Goal: Information Seeking & Learning: Learn about a topic

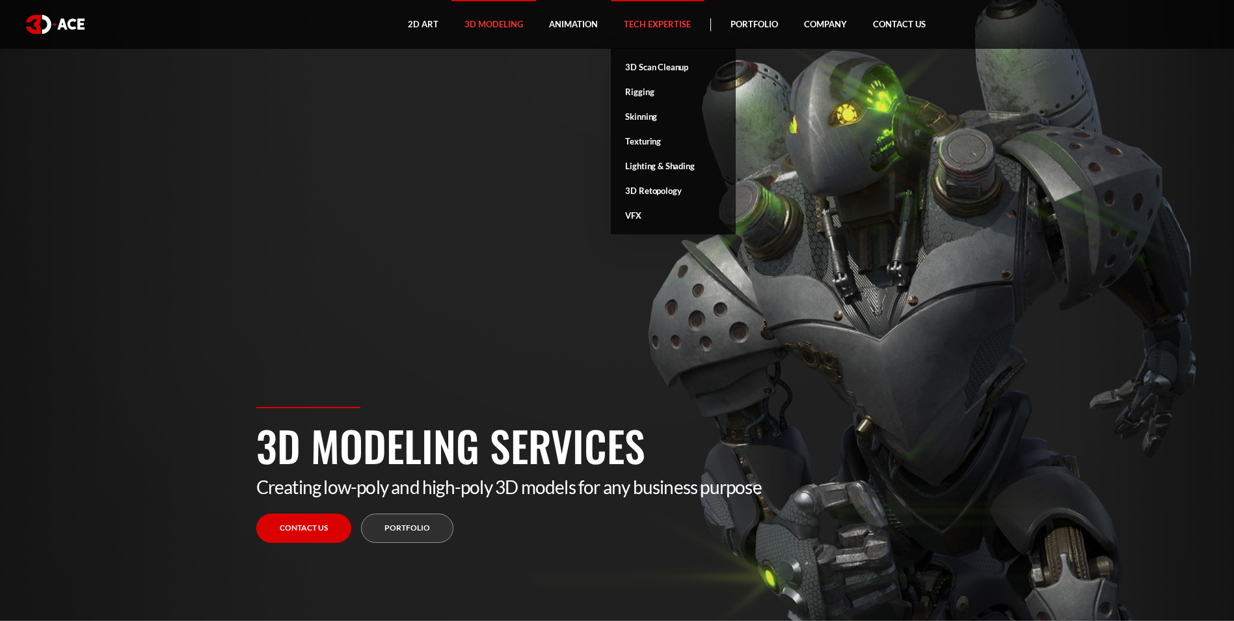
click at [666, 33] on link "Tech Expertise" at bounding box center [657, 24] width 93 height 49
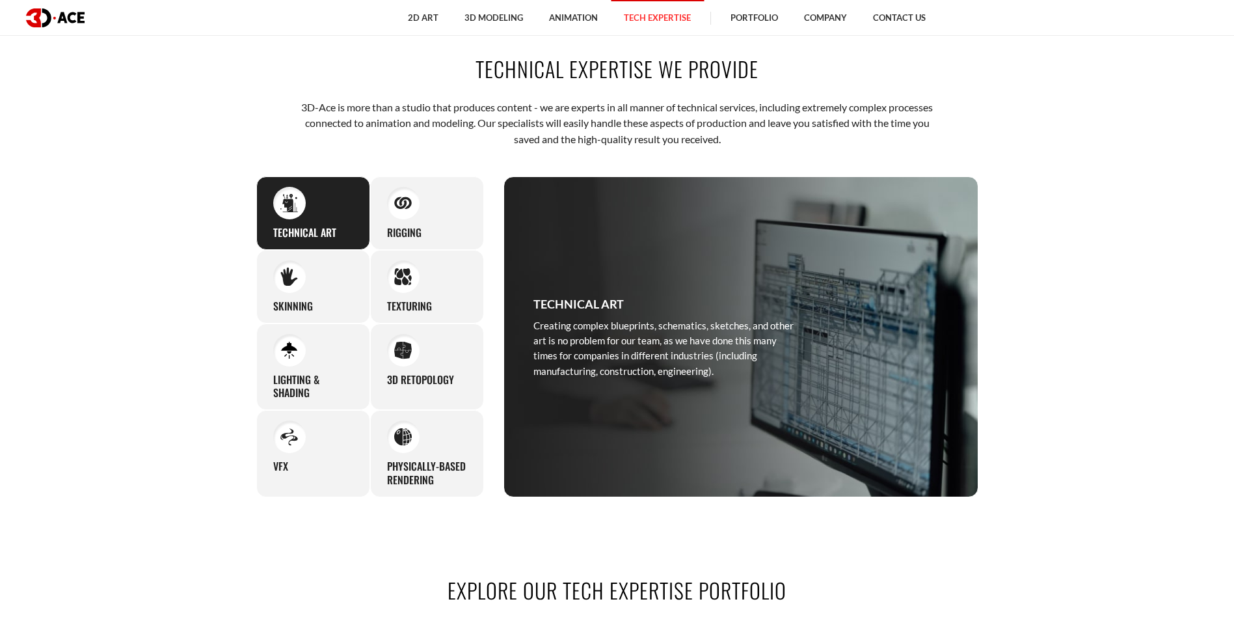
scroll to position [651, 0]
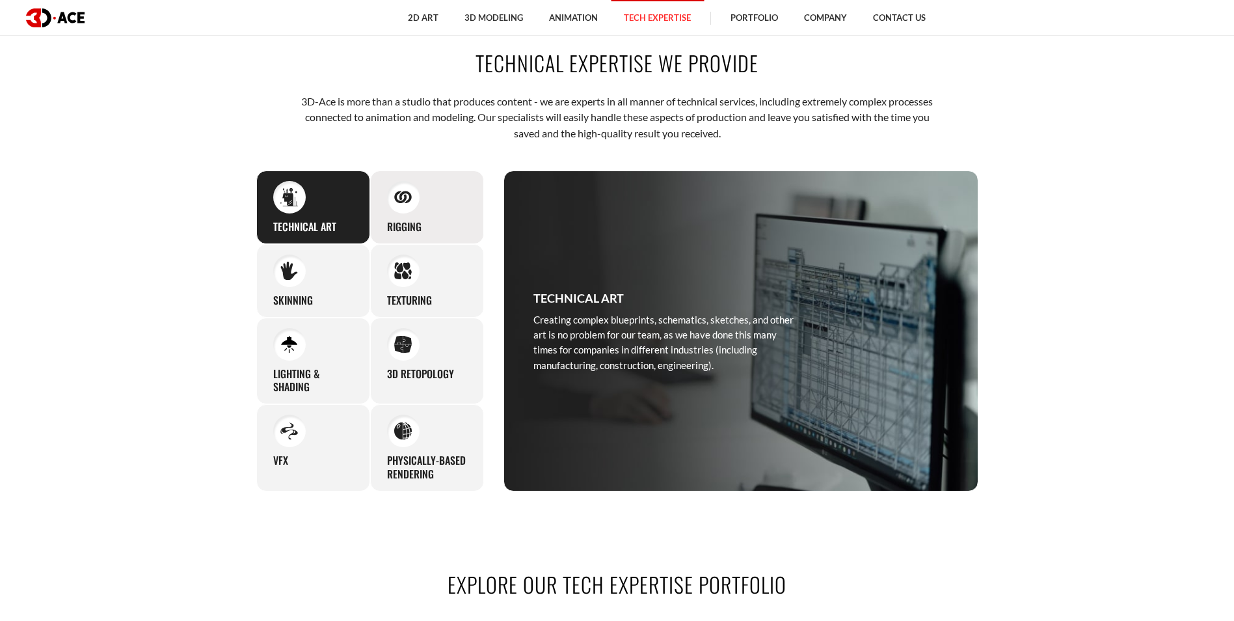
click at [453, 208] on div "Rigging Whether you need to animate human characters or other creatures/beings,…" at bounding box center [427, 207] width 114 height 74
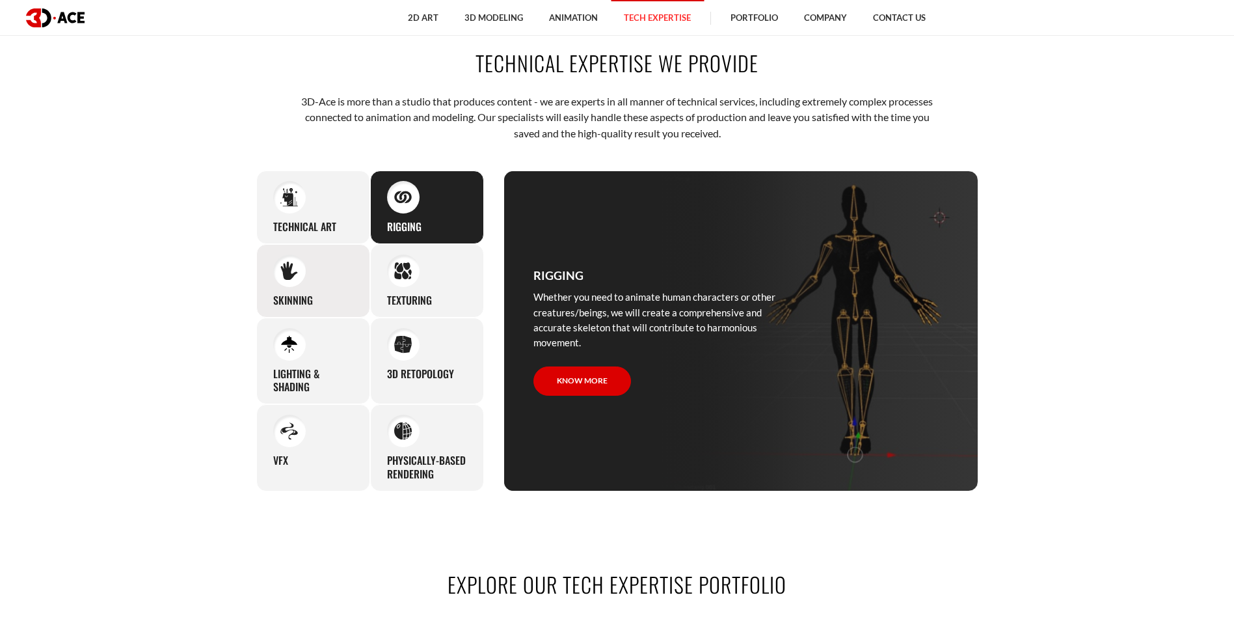
click at [333, 278] on div "Skinning We put great care into skinning even the smallest characters, and the …" at bounding box center [313, 281] width 114 height 74
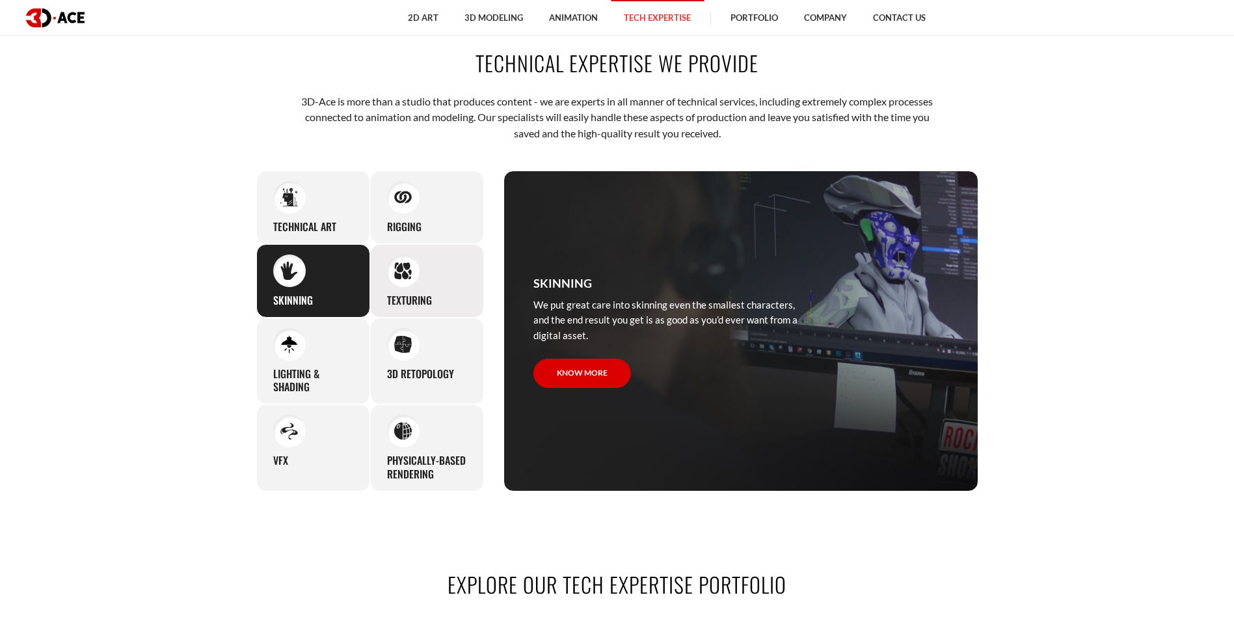
click at [442, 275] on div "Texturing Our team can accommodate a wide range of texturing needs, going for s…" at bounding box center [427, 281] width 114 height 74
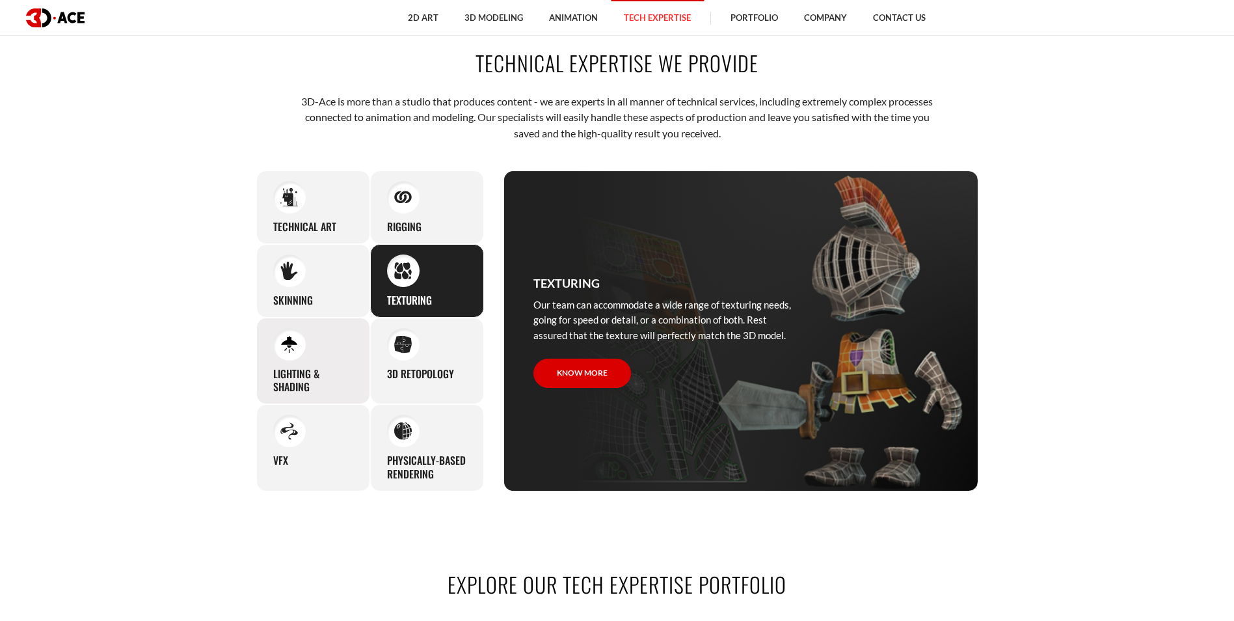
click at [344, 348] on div "Lighting & Shading Even in scenes with complex lightwork, materials, and textur…" at bounding box center [313, 361] width 114 height 87
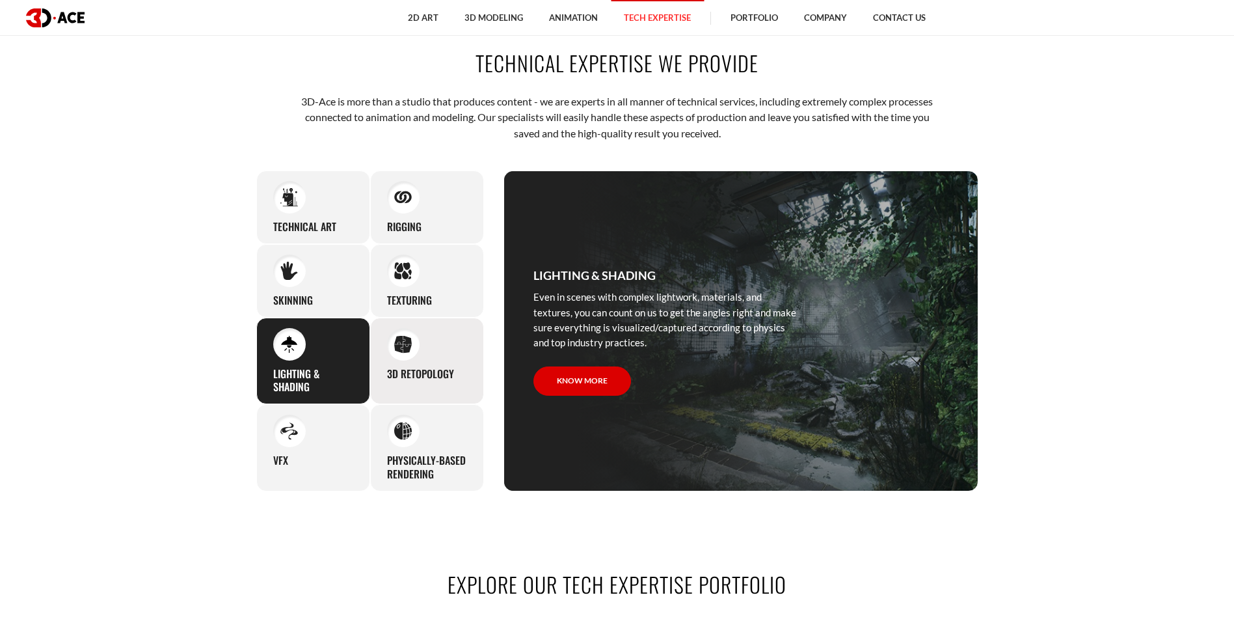
click at [400, 371] on h3 "3D Retopology" at bounding box center [420, 374] width 67 height 14
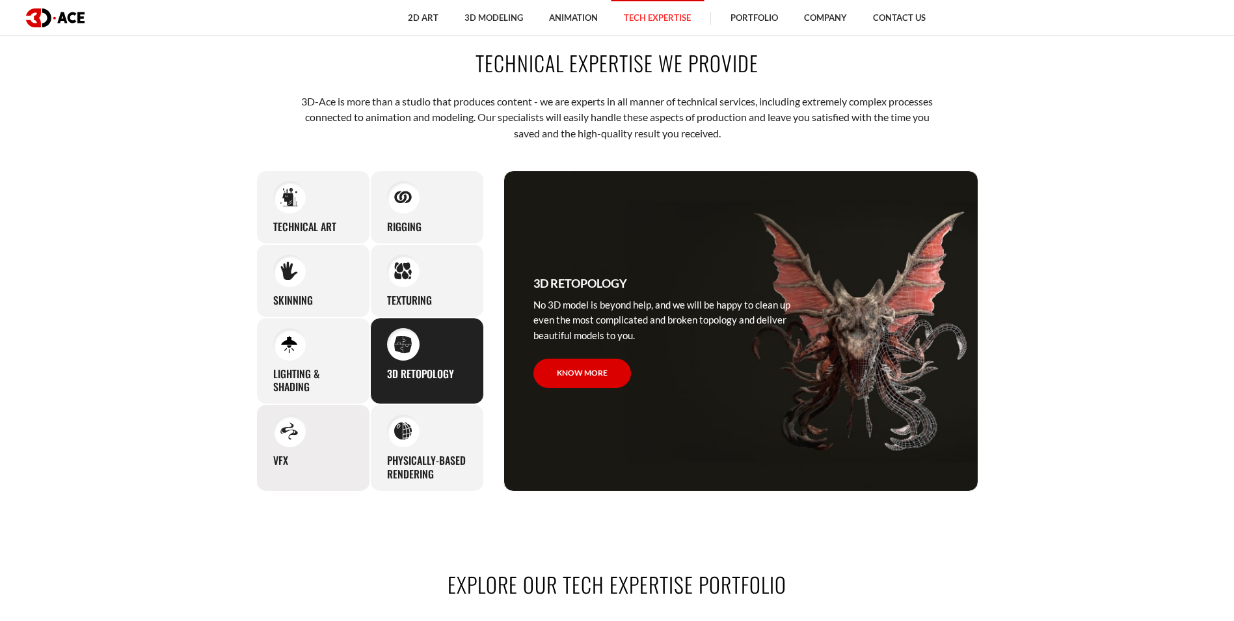
click at [333, 455] on div "VFX Being oriented on creating outstanding content for our clients, we offer vi…" at bounding box center [313, 447] width 114 height 87
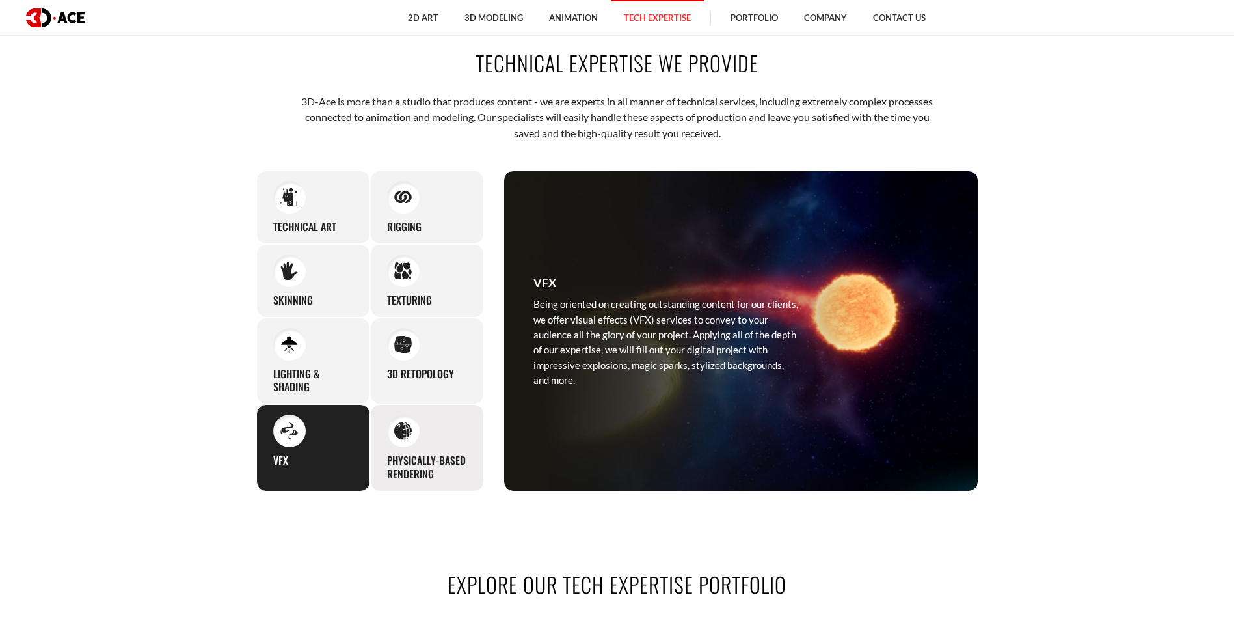
click at [455, 456] on h3 "Physically-based rendering" at bounding box center [427, 467] width 80 height 27
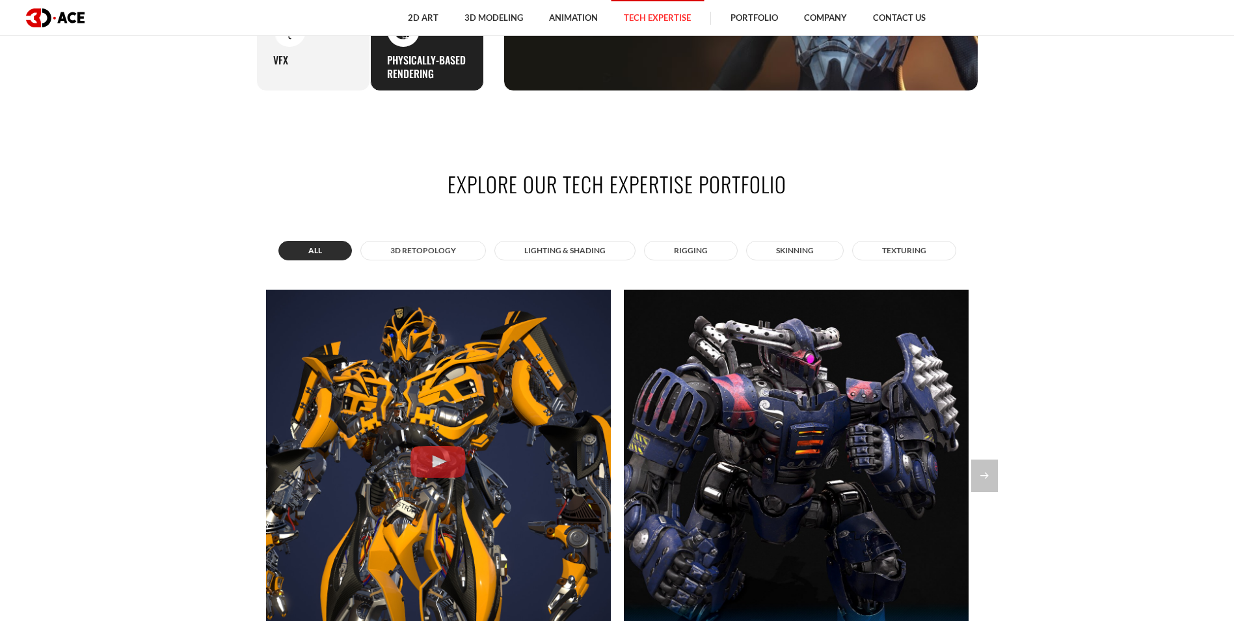
scroll to position [1171, 0]
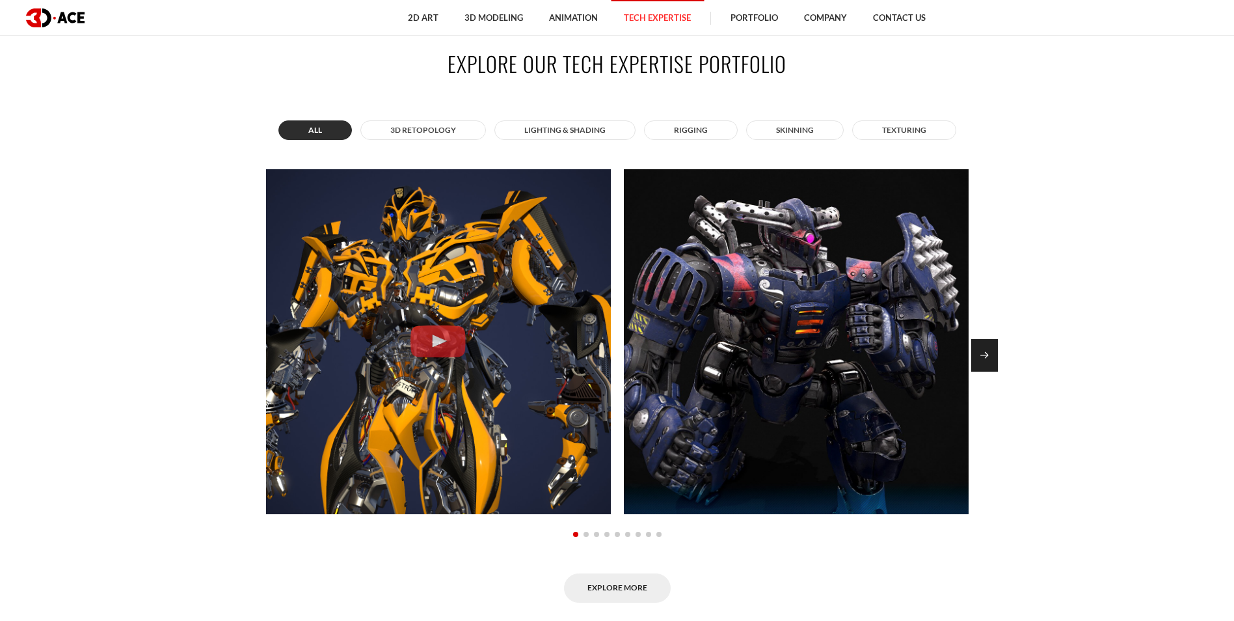
click at [979, 357] on div "Next slide" at bounding box center [985, 355] width 27 height 33
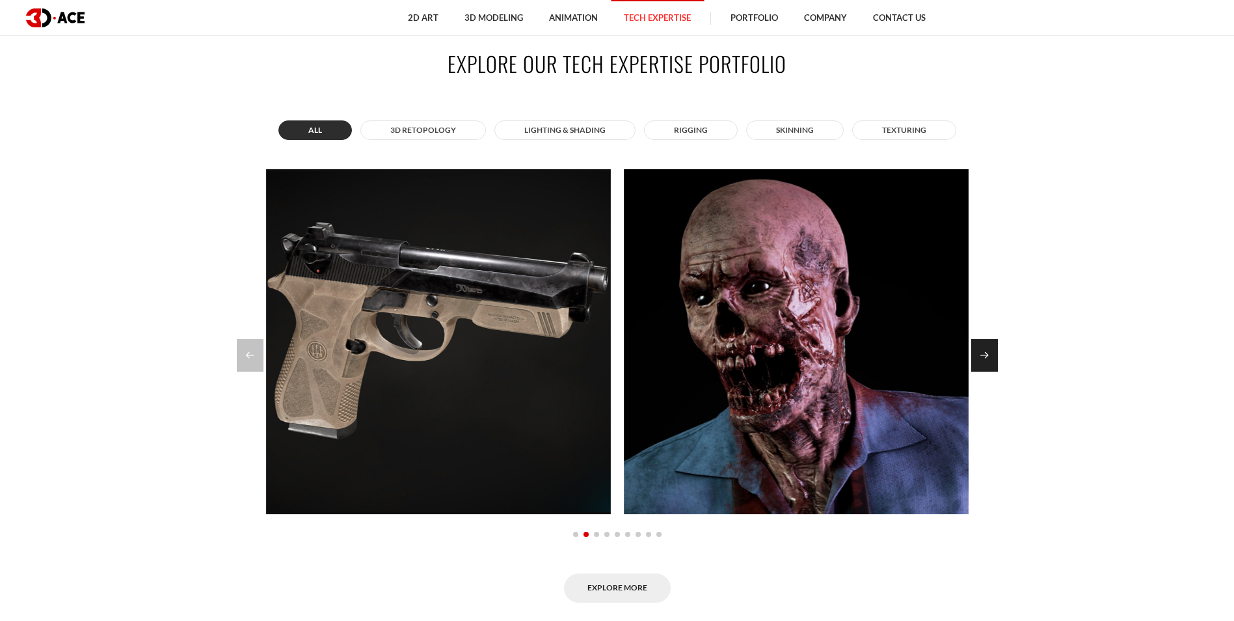
click at [982, 357] on div "Next slide" at bounding box center [985, 355] width 27 height 33
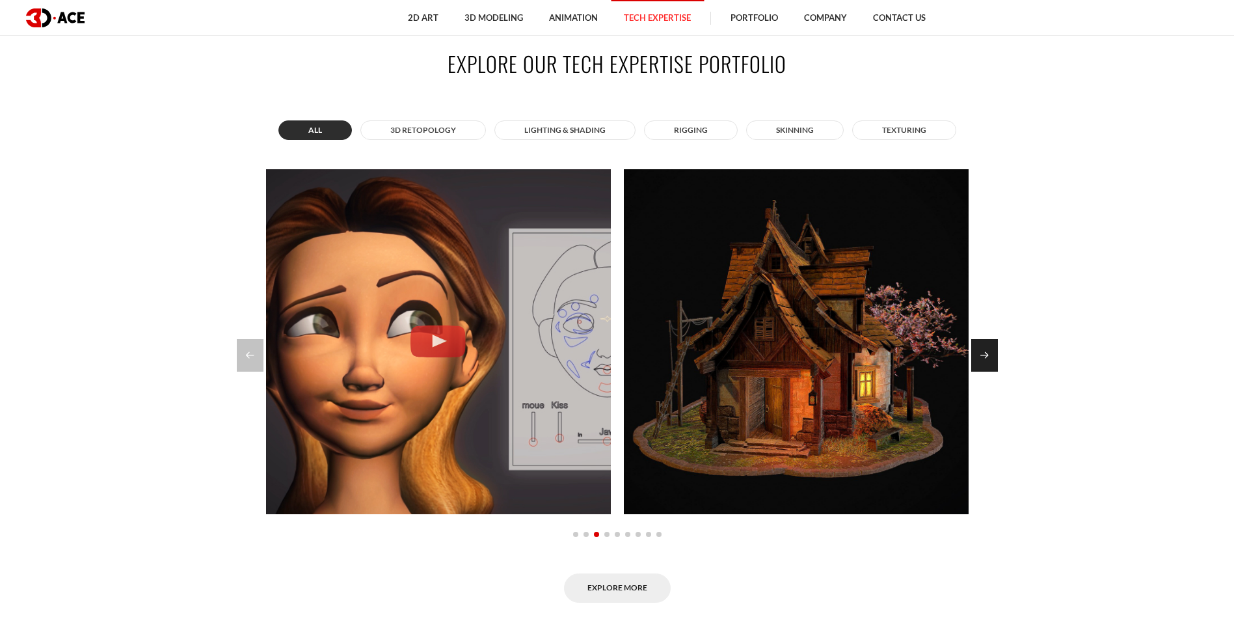
click at [982, 357] on div "Next slide" at bounding box center [985, 355] width 27 height 33
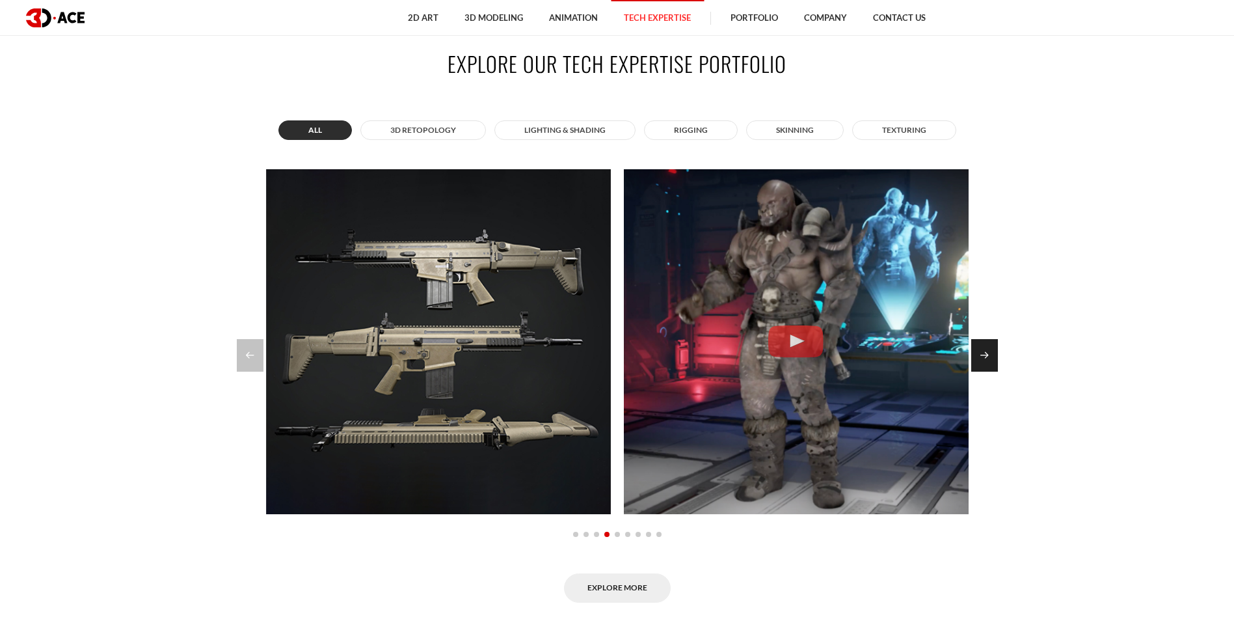
click at [982, 357] on div "Next slide" at bounding box center [985, 355] width 27 height 33
